Goal: Find specific page/section: Find specific page/section

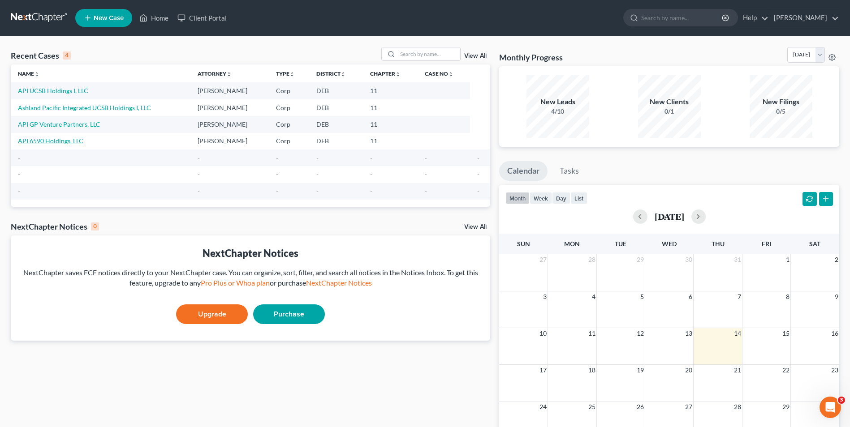
click at [54, 142] on link "API 6590 Holdings, LLC" at bounding box center [50, 141] width 65 height 8
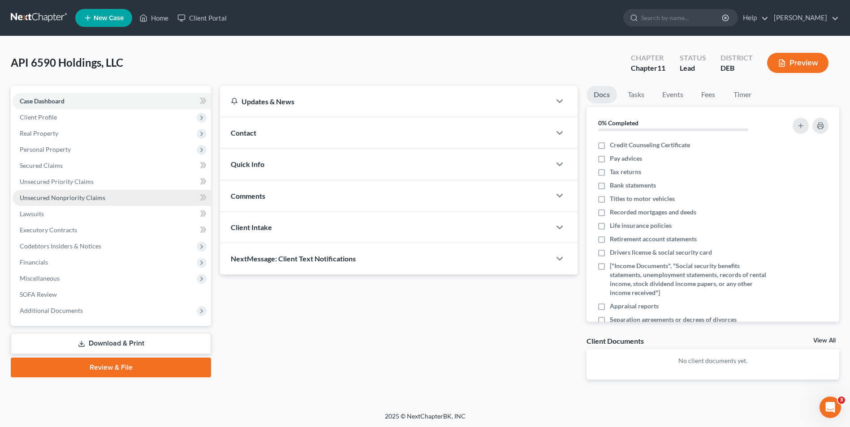
click at [78, 196] on span "Unsecured Nonpriority Claims" at bounding box center [63, 198] width 86 height 8
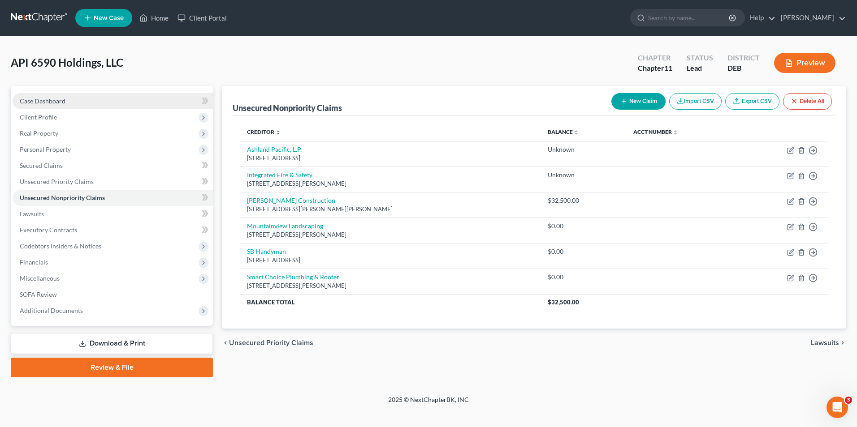
click at [47, 100] on span "Case Dashboard" at bounding box center [43, 101] width 46 height 8
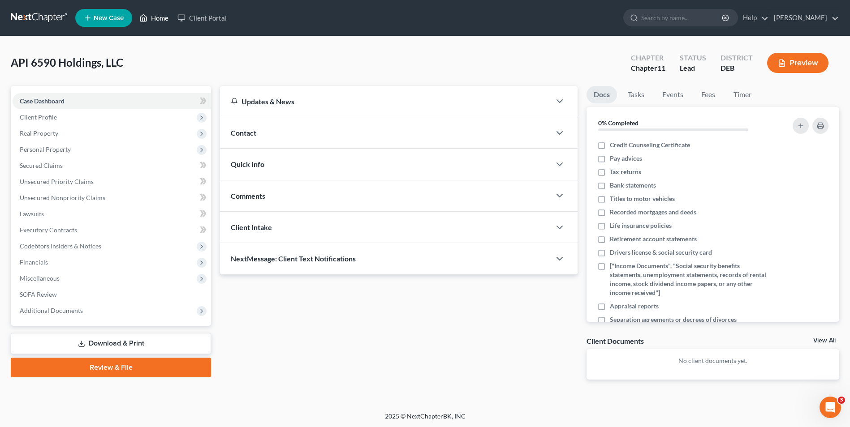
click at [160, 19] on link "Home" at bounding box center [154, 18] width 38 height 16
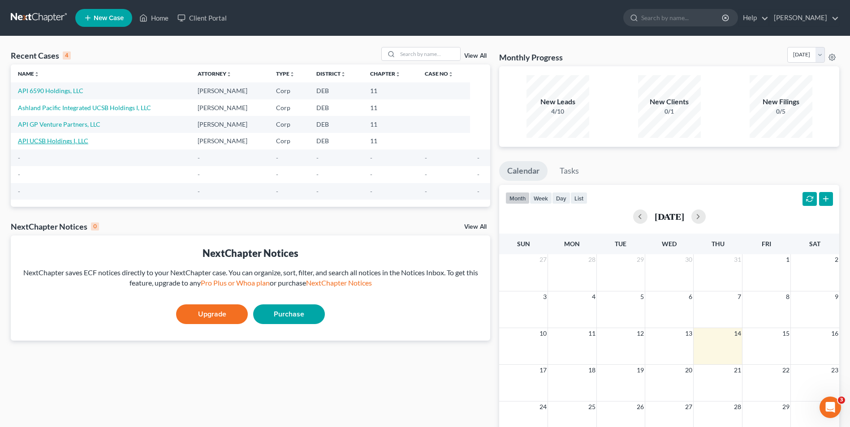
click at [57, 142] on link "API UCSB Holdings I, LLC" at bounding box center [53, 141] width 70 height 8
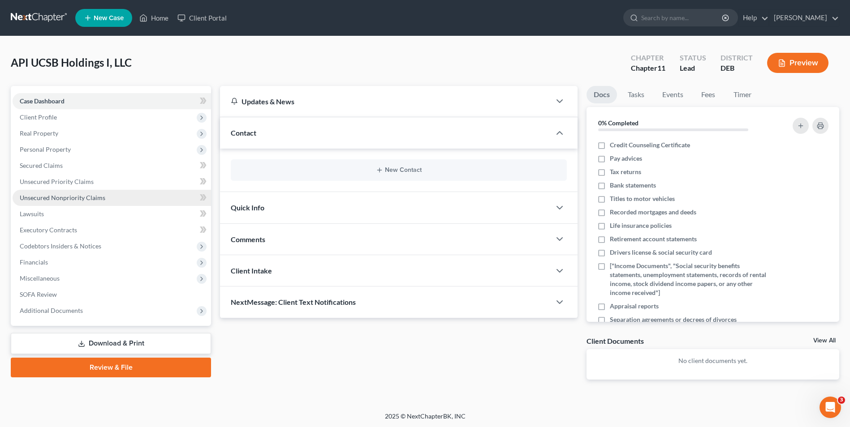
click at [68, 197] on span "Unsecured Nonpriority Claims" at bounding box center [63, 198] width 86 height 8
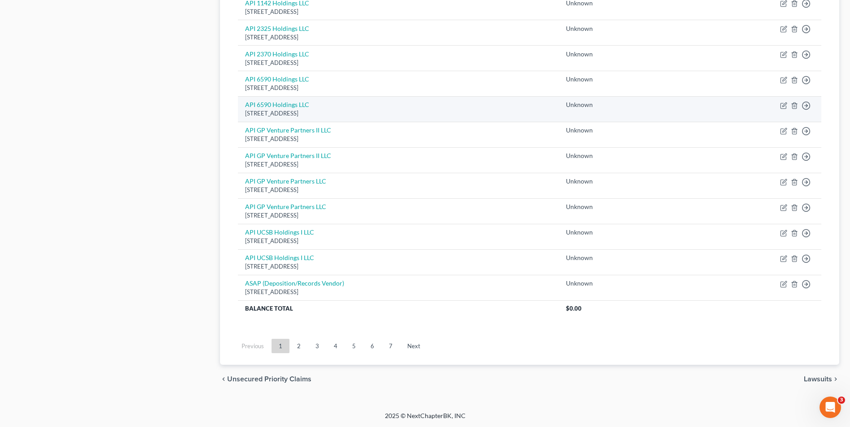
scroll to position [584, 0]
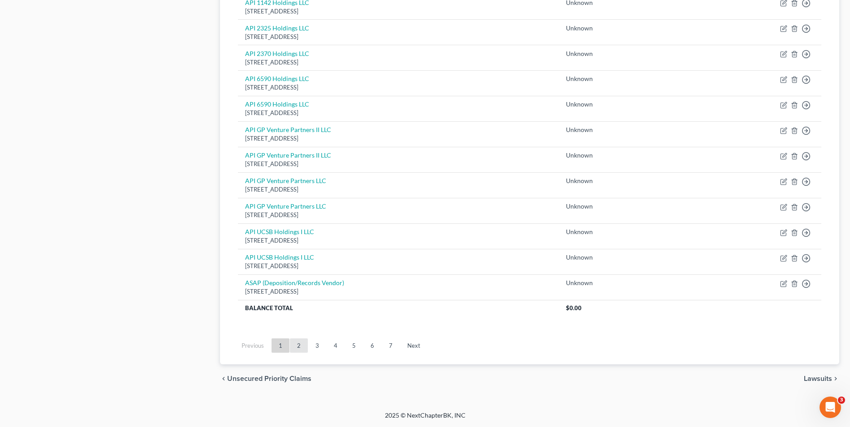
click at [297, 342] on link "2" at bounding box center [299, 346] width 18 height 14
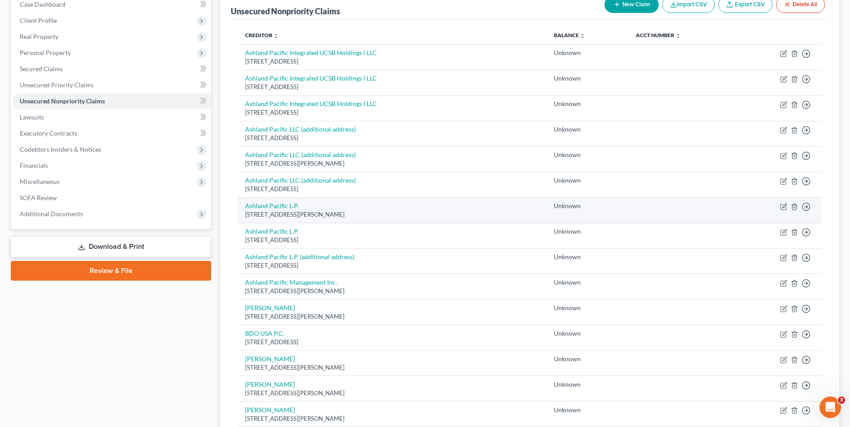
scroll to position [45, 0]
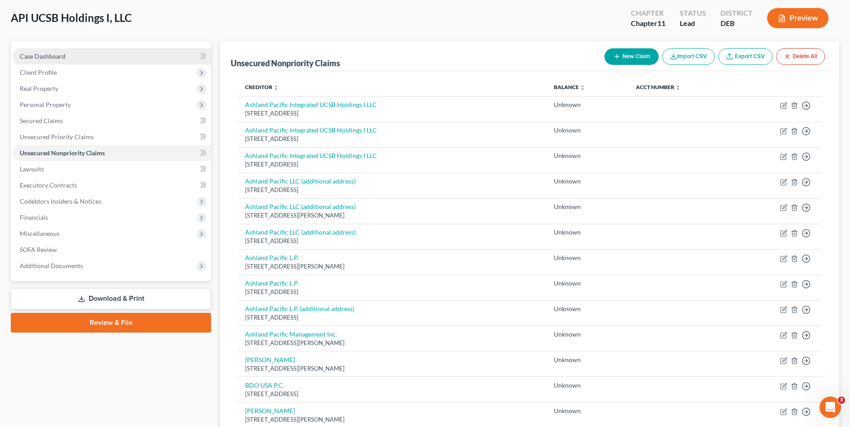
click at [38, 51] on link "Case Dashboard" at bounding box center [112, 56] width 199 height 16
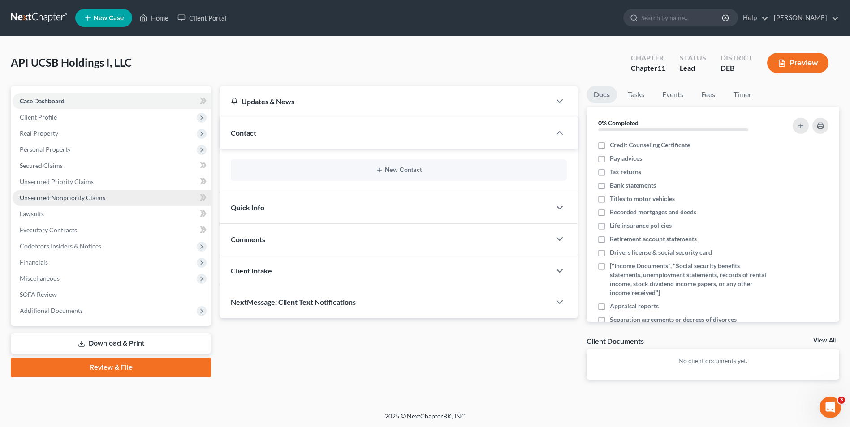
click at [55, 195] on span "Unsecured Nonpriority Claims" at bounding box center [63, 198] width 86 height 8
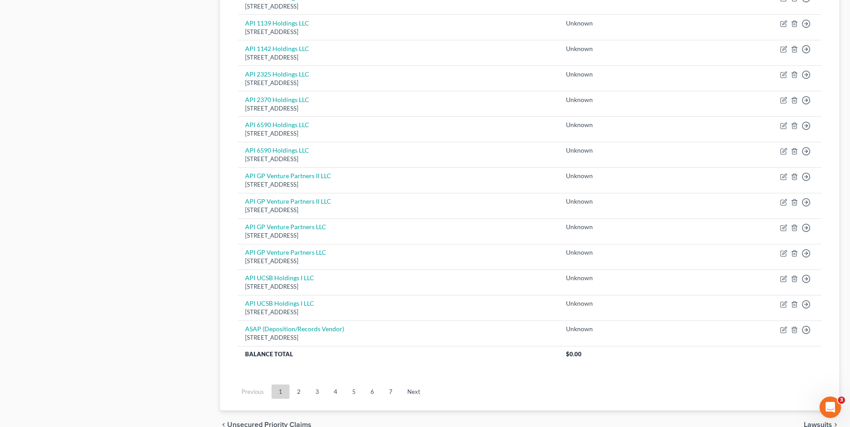
scroll to position [584, 0]
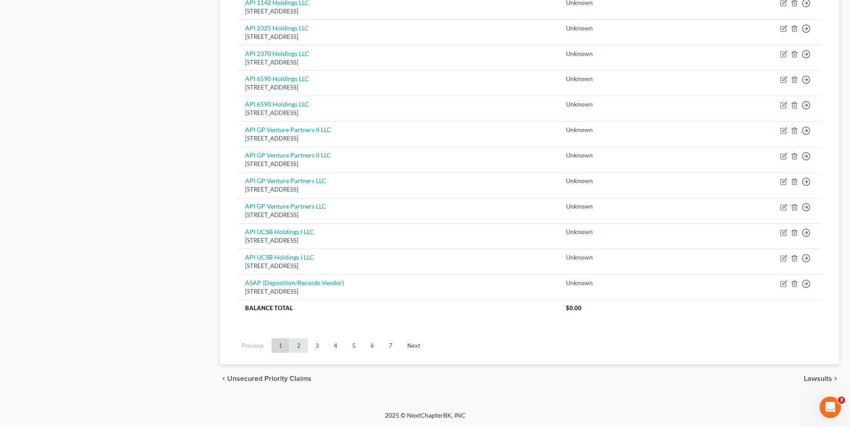
click at [298, 342] on link "2" at bounding box center [299, 346] width 18 height 14
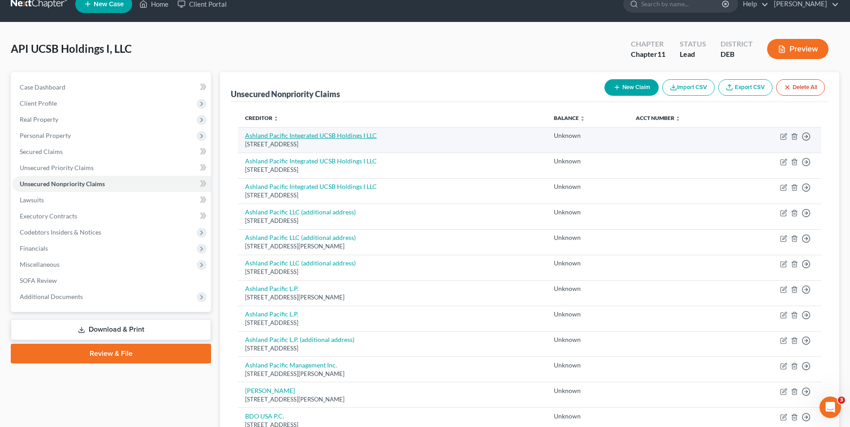
scroll to position [0, 0]
